Goal: Information Seeking & Learning: Find specific fact

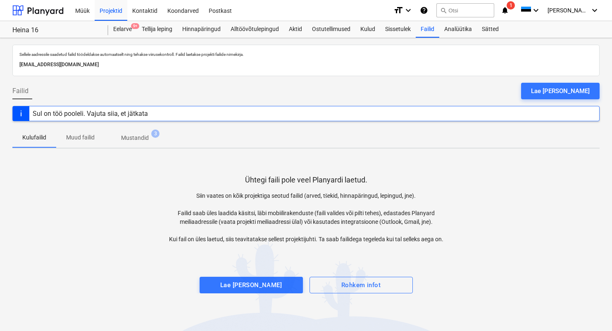
click at [473, 9] on div "Projekti ületoomine ebaõnnestus" at bounding box center [453, 9] width 96 height 10
click at [483, 10] on div "Projekti ületoomine ebaõnnestus" at bounding box center [453, 9] width 96 height 10
click at [477, 10] on div "Projekti ületoomine ebaõnnestus" at bounding box center [453, 9] width 96 height 10
click at [460, 11] on div "Projekti ületoomine ebaõnnestus" at bounding box center [453, 9] width 96 height 10
click at [460, 12] on div "Projekti ületoomine ebaõnnestus" at bounding box center [453, 9] width 96 height 10
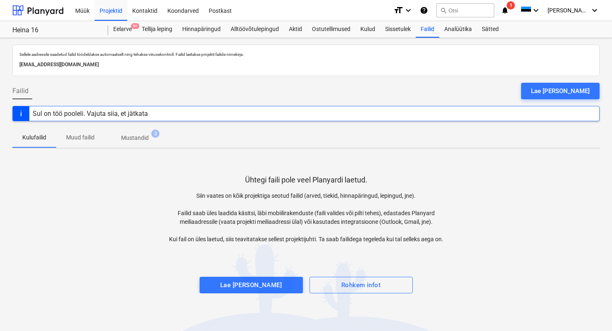
click at [375, 1] on div "Müük Projektid Kontaktid Koondarved Postkast" at bounding box center [228, 10] width 317 height 21
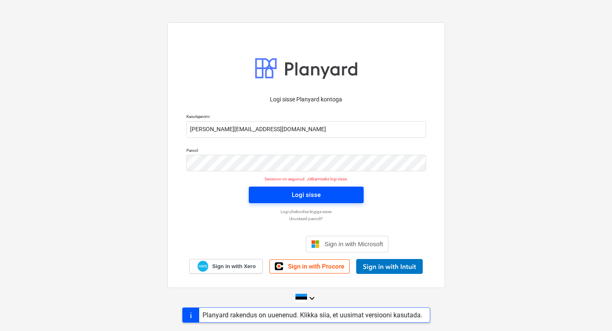
click at [305, 198] on div "Logi sisse" at bounding box center [306, 194] width 29 height 11
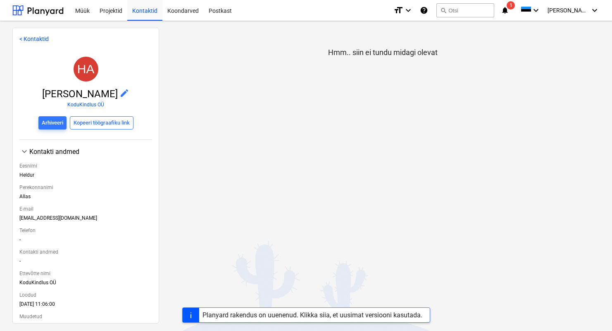
click at [33, 36] on link "< Kontaktid" at bounding box center [33, 39] width 29 height 7
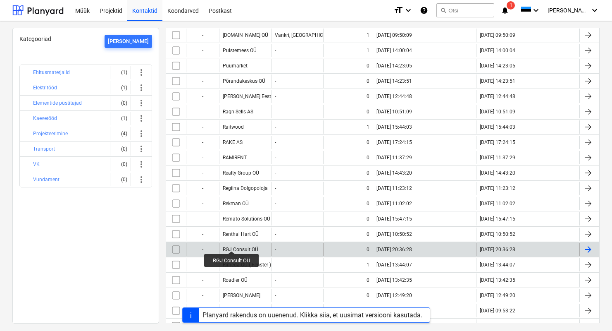
scroll to position [3562, 0]
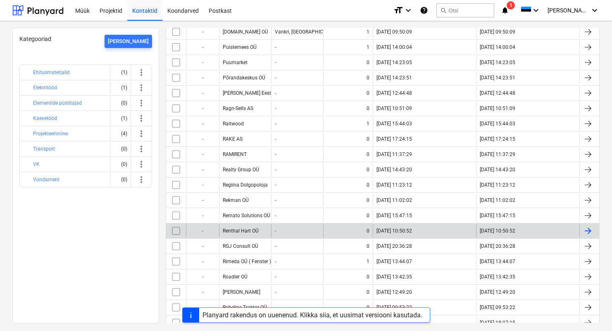
click at [235, 233] on div "Renthal Hart OÜ" at bounding box center [245, 230] width 52 height 13
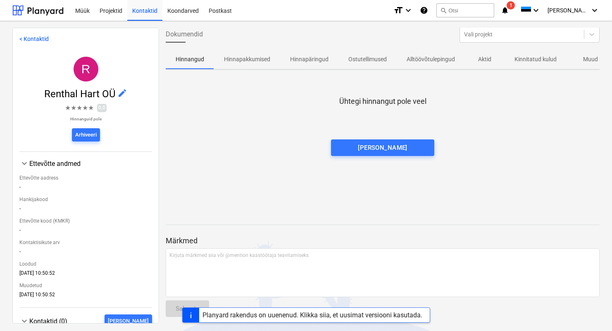
scroll to position [3, 0]
click at [28, 38] on link "< Kontaktid" at bounding box center [33, 39] width 29 height 7
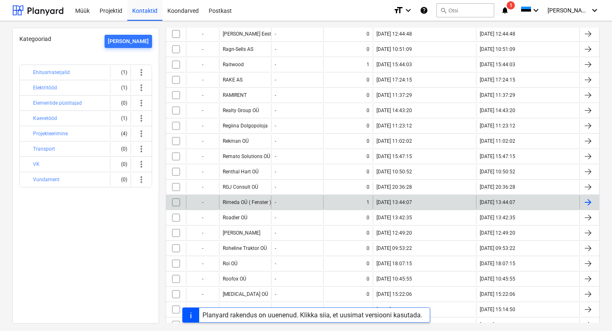
scroll to position [3620, 0]
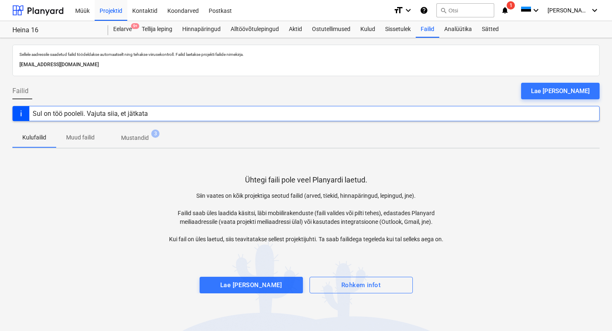
click at [170, 110] on div "Sul on töö pooleli. Vajuta siia, et jätkata" at bounding box center [306, 113] width 588 height 15
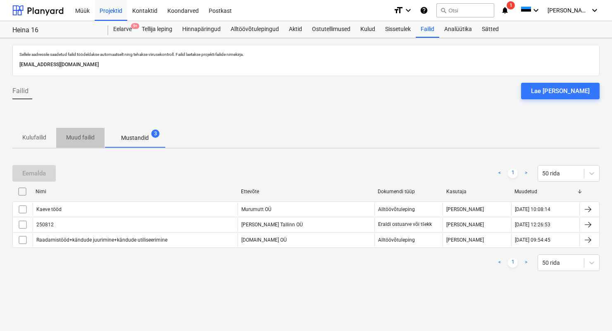
click at [88, 139] on p "Muud failid" at bounding box center [80, 137] width 29 height 9
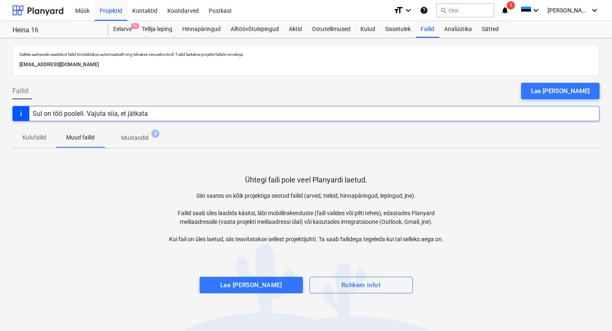
click at [251, 115] on div "Sul on töö pooleli. Vajuta siia, et jätkata" at bounding box center [306, 113] width 588 height 15
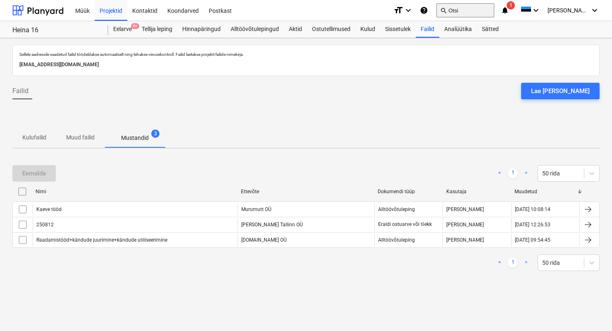
click at [476, 4] on div "search Otsi" at bounding box center [466, 10] width 58 height 20
click at [478, 10] on button "search Otsi" at bounding box center [466, 10] width 58 height 14
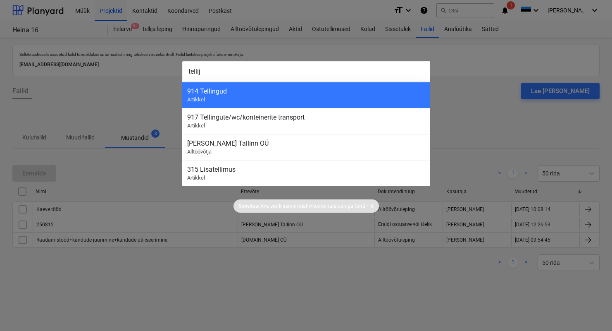
type input "telli"
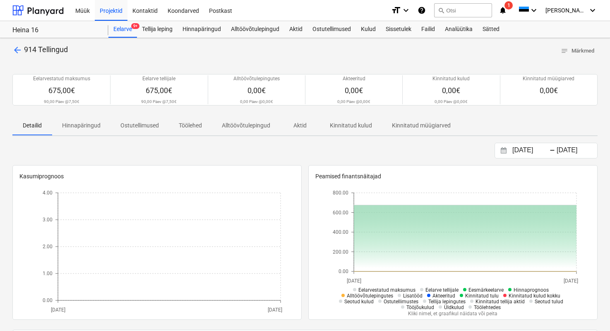
click at [14, 46] on span "arrow_back" at bounding box center [17, 50] width 10 height 10
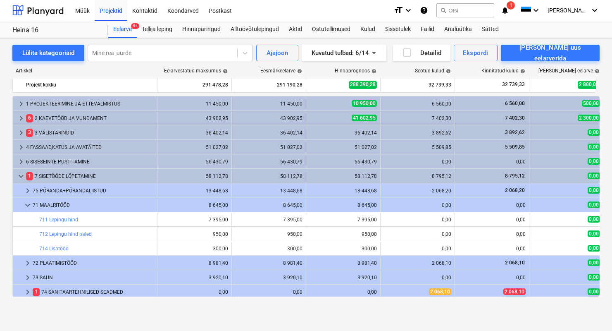
scroll to position [19, 0]
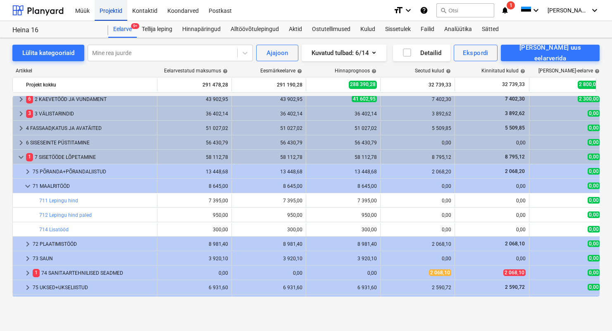
click at [114, 11] on div "Projektid" at bounding box center [111, 10] width 33 height 21
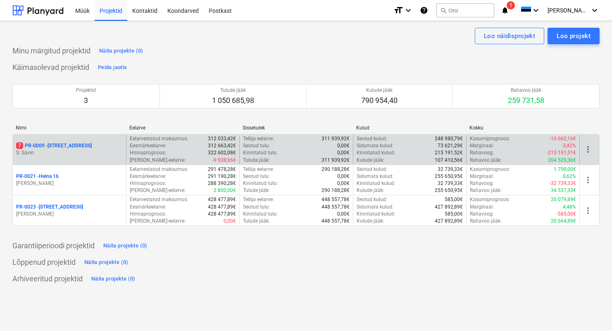
click at [76, 150] on p "S. Savin" at bounding box center [69, 152] width 107 height 7
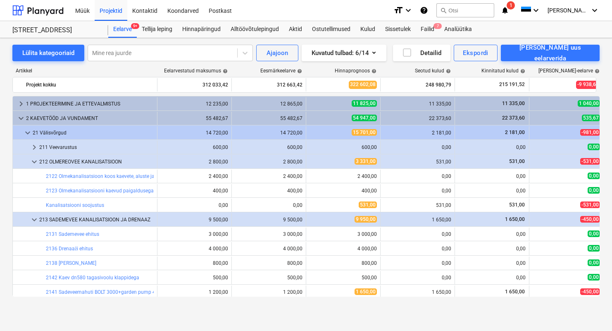
scroll to position [272, 0]
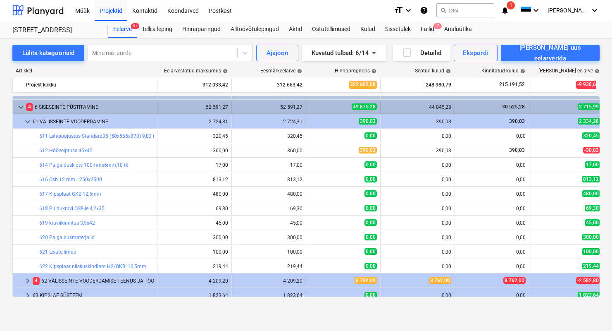
click at [24, 108] on span "keyboard_arrow_down" at bounding box center [21, 107] width 10 height 10
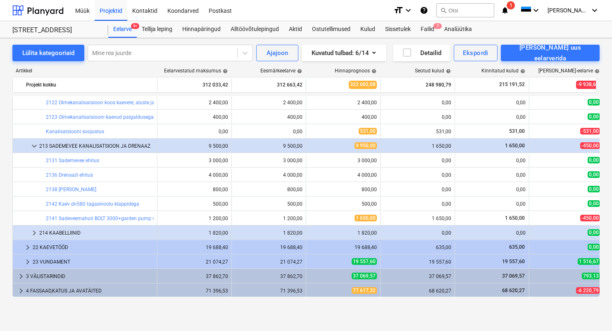
scroll to position [7, 0]
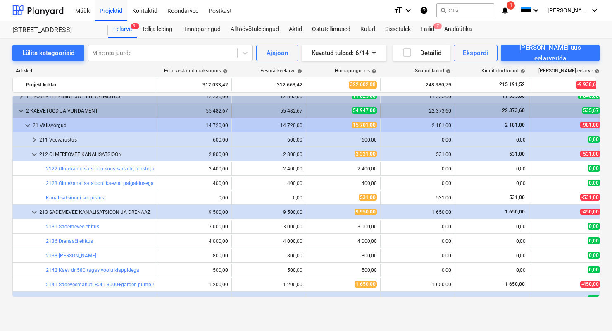
click at [22, 114] on span "keyboard_arrow_down" at bounding box center [21, 111] width 10 height 10
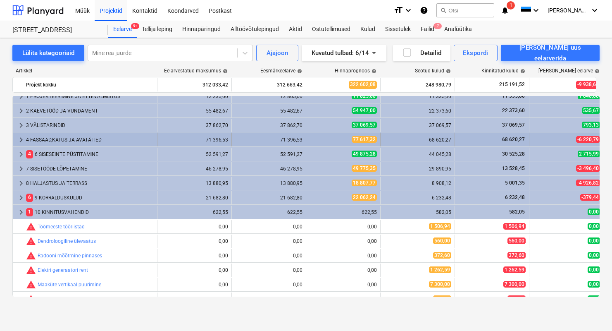
click at [52, 135] on div "4 FASSAAD,KATUS JA AVATÄITED" at bounding box center [90, 139] width 128 height 13
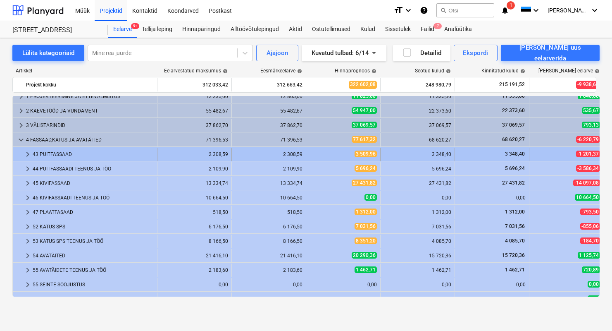
click at [62, 157] on div "43 PUITFASSAAD" at bounding box center [93, 154] width 121 height 13
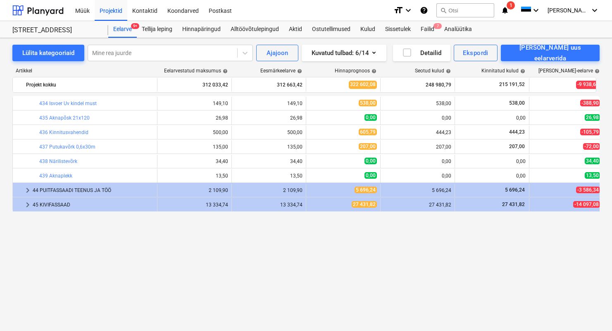
scroll to position [0, 0]
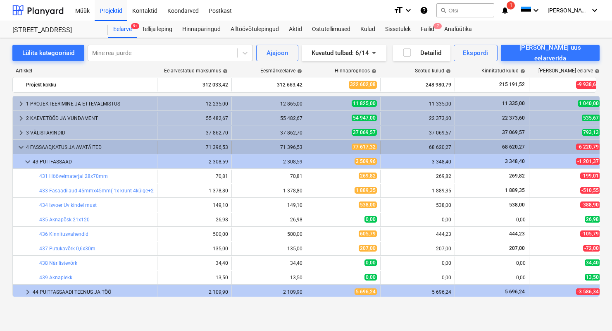
click at [20, 143] on span "keyboard_arrow_down" at bounding box center [21, 147] width 10 height 10
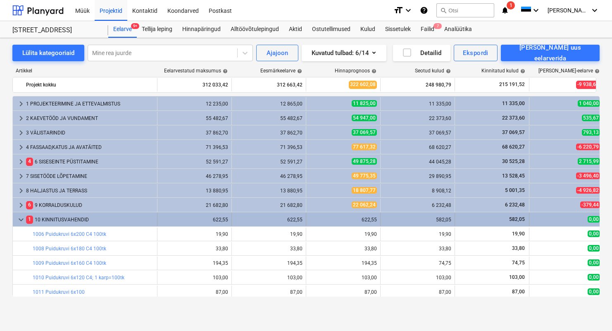
click at [21, 216] on span "keyboard_arrow_down" at bounding box center [21, 220] width 10 height 10
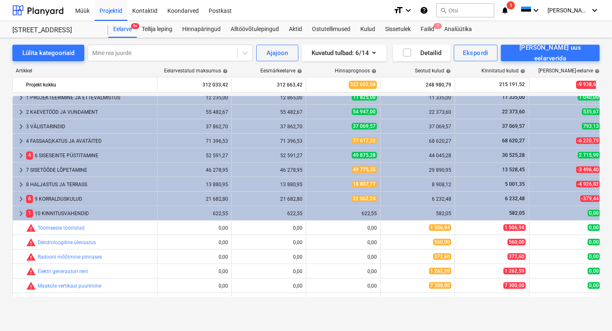
scroll to position [26, 0]
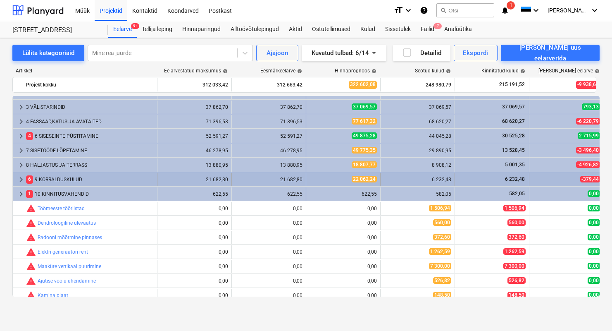
click at [55, 175] on div "6 9 KORRALDUSKULUD" at bounding box center [90, 179] width 128 height 13
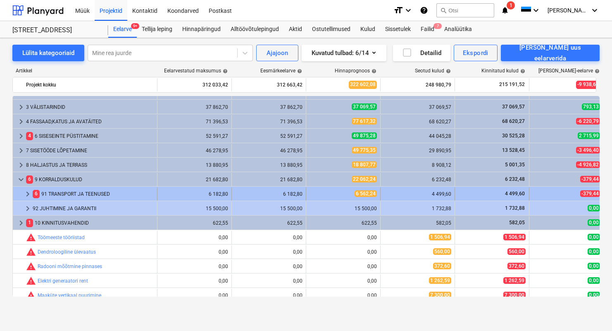
click at [65, 193] on div "6 91 TRANSPORT JA TEENUSED" at bounding box center [93, 193] width 121 height 13
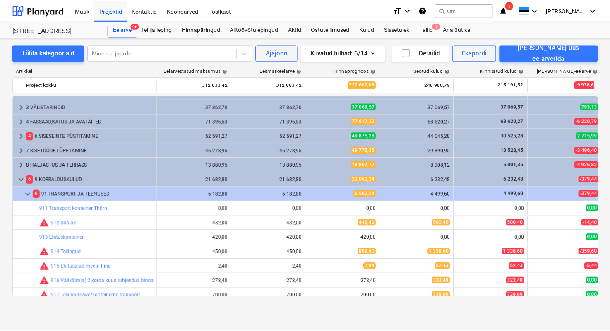
scroll to position [56, 0]
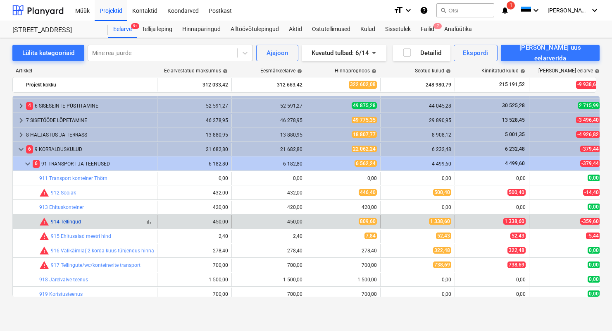
click at [68, 223] on link "914 Tellingud" at bounding box center [66, 222] width 30 height 6
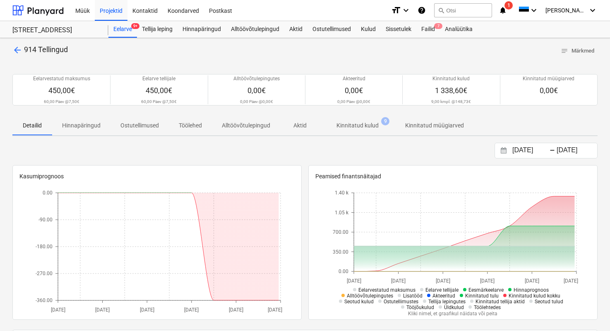
click at [359, 124] on p "Kinnitatud kulud" at bounding box center [357, 125] width 42 height 9
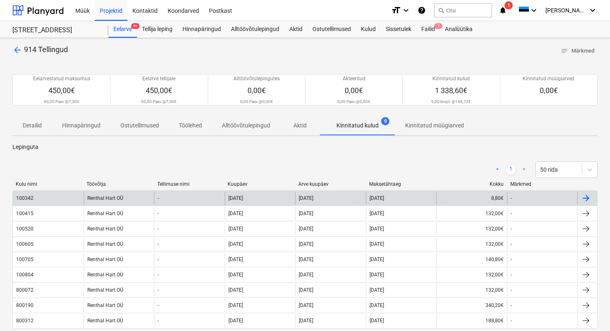
click at [113, 198] on div "Renthal Hart OÜ" at bounding box center [119, 197] width 71 height 13
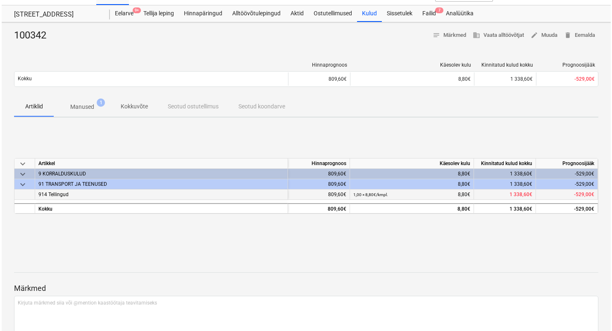
scroll to position [62, 0]
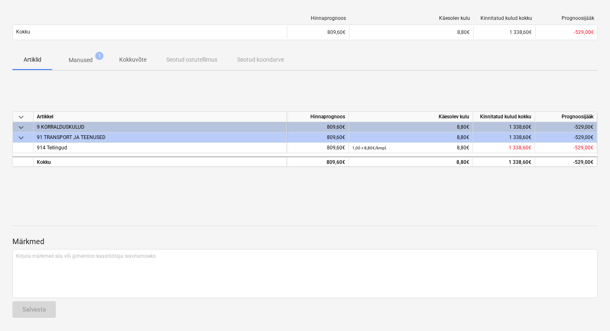
click at [87, 61] on p "Manused" at bounding box center [81, 60] width 24 height 9
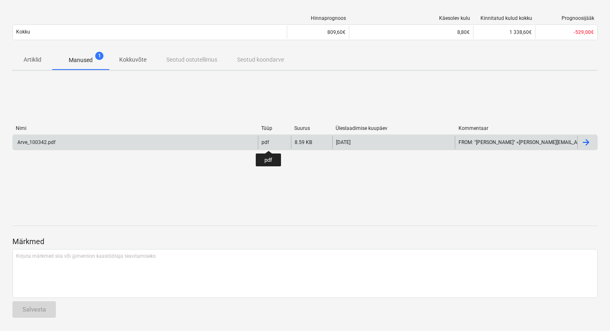
click at [268, 143] on div "pdf" at bounding box center [264, 142] width 7 height 6
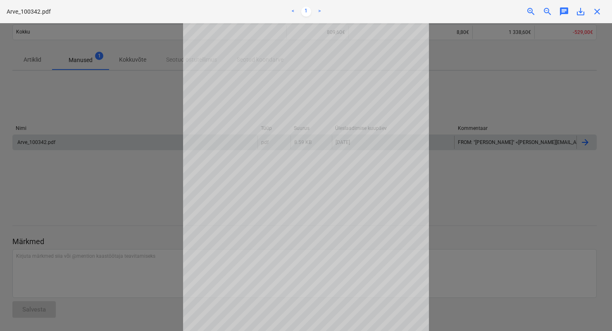
click at [531, 11] on span "zoom_in" at bounding box center [531, 12] width 10 height 10
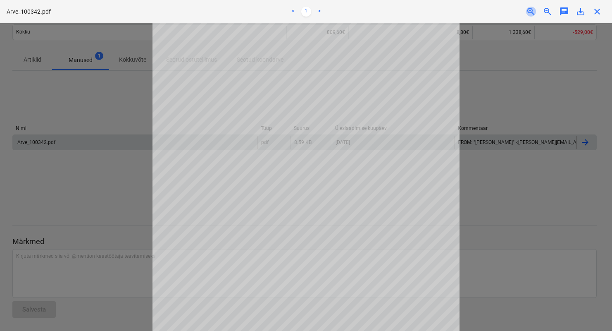
click at [531, 11] on span "zoom_in" at bounding box center [531, 12] width 10 height 10
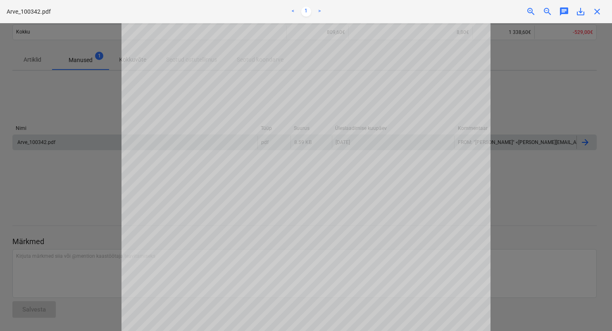
click at [531, 11] on span "zoom_in" at bounding box center [531, 12] width 10 height 10
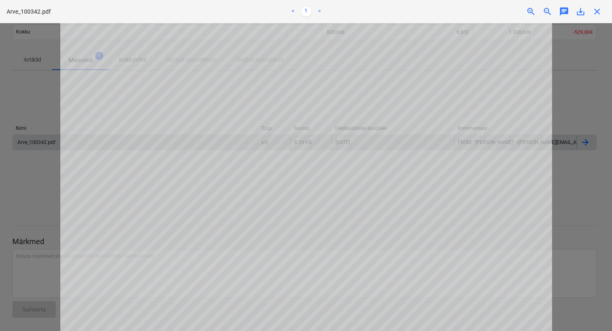
scroll to position [390, 0]
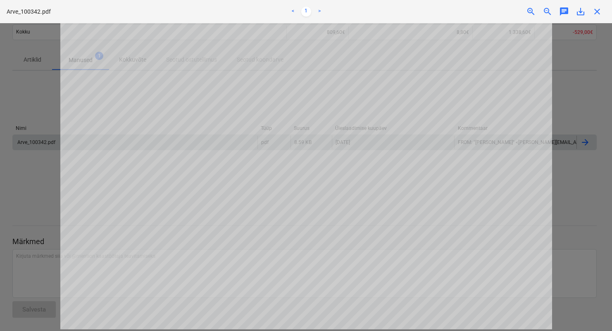
click at [48, 160] on div at bounding box center [306, 177] width 612 height 308
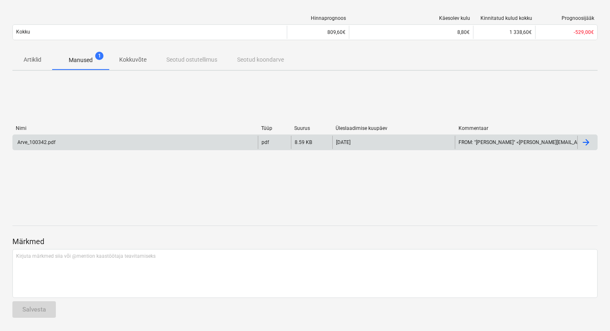
click at [349, 138] on div "31.03.2025" at bounding box center [393, 142] width 122 height 13
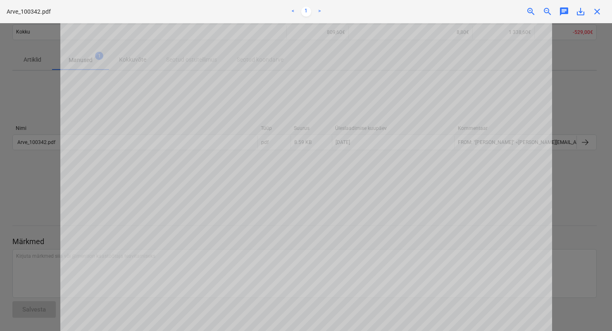
click at [585, 163] on div at bounding box center [306, 177] width 612 height 308
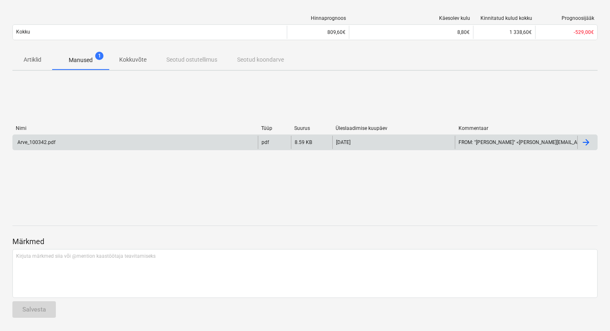
click at [509, 146] on div "FROM: "Andres Klaar" <andres@renthal.ee> TO: arved@thornhouses.com SUBJECT: Ren…" at bounding box center [515, 142] width 122 height 13
